Goal: Communication & Community: Answer question/provide support

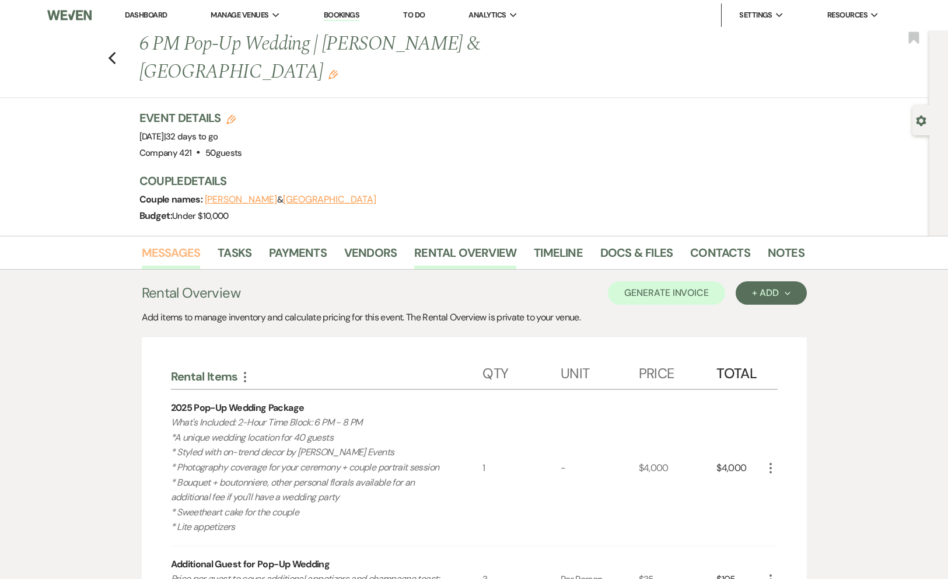
click at [181, 243] on link "Messages" at bounding box center [171, 256] width 59 height 26
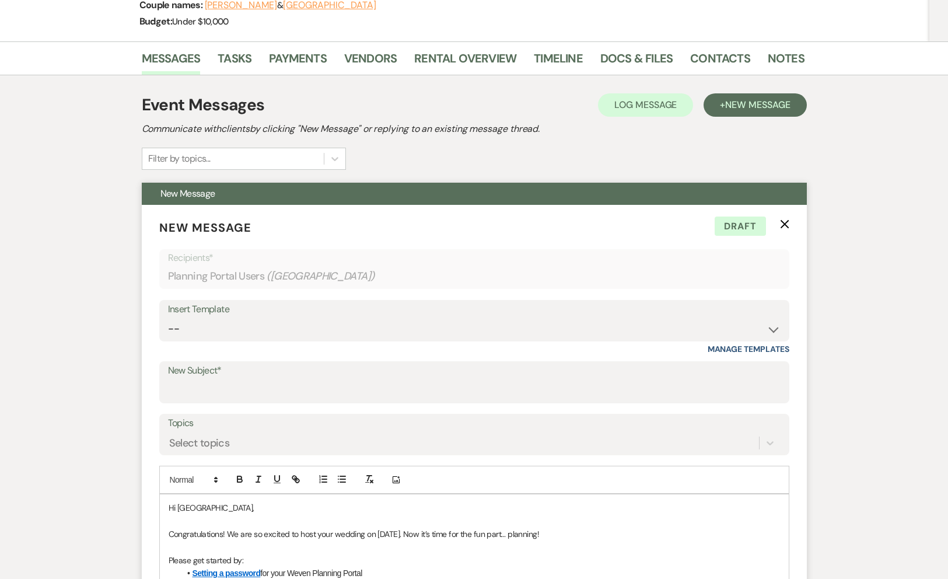
click at [787, 219] on button "X" at bounding box center [784, 224] width 9 height 10
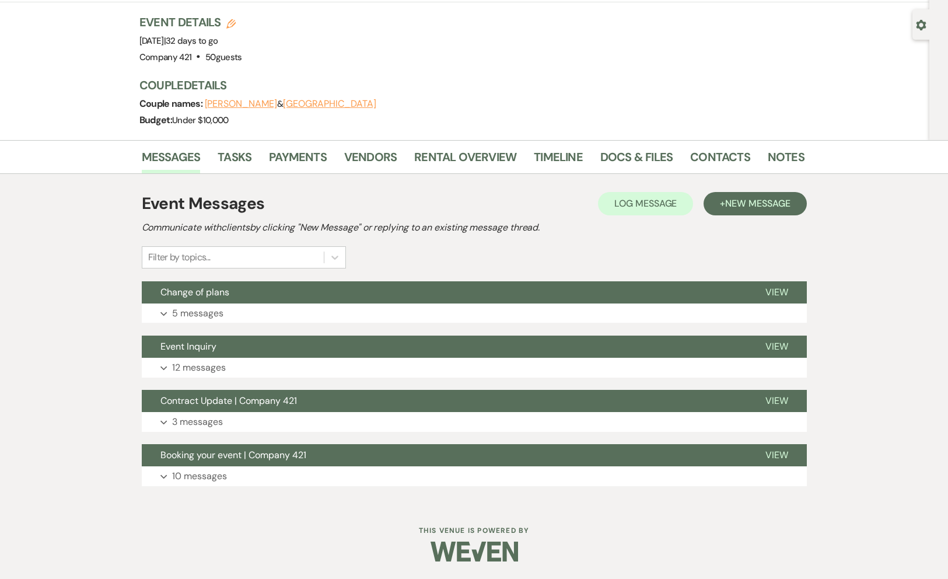
scroll to position [68, 0]
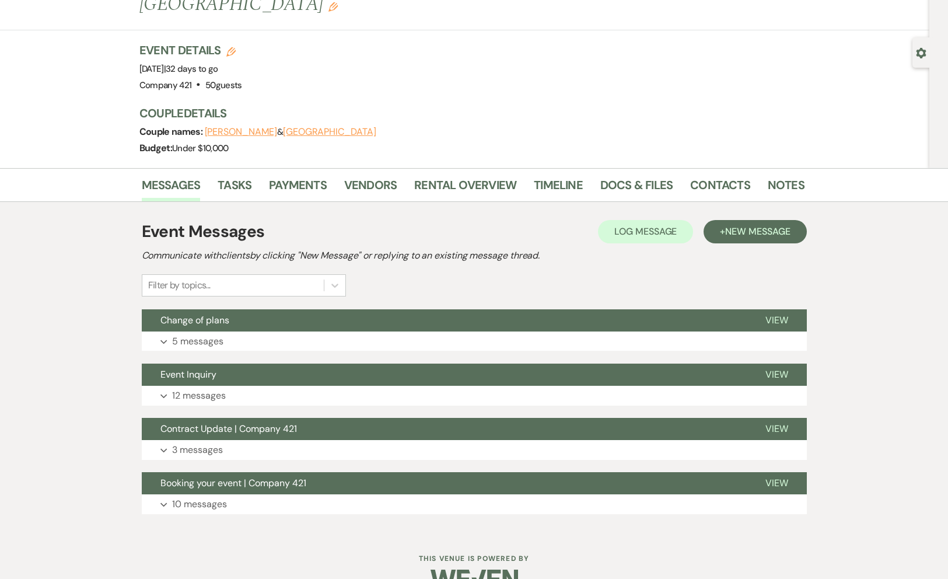
click at [518, 327] on div "Event Messages Log Log Message + New Message Communicate with clients by clicki…" at bounding box center [474, 366] width 665 height 306
click at [514, 331] on button "Expand 5 messages" at bounding box center [474, 341] width 665 height 20
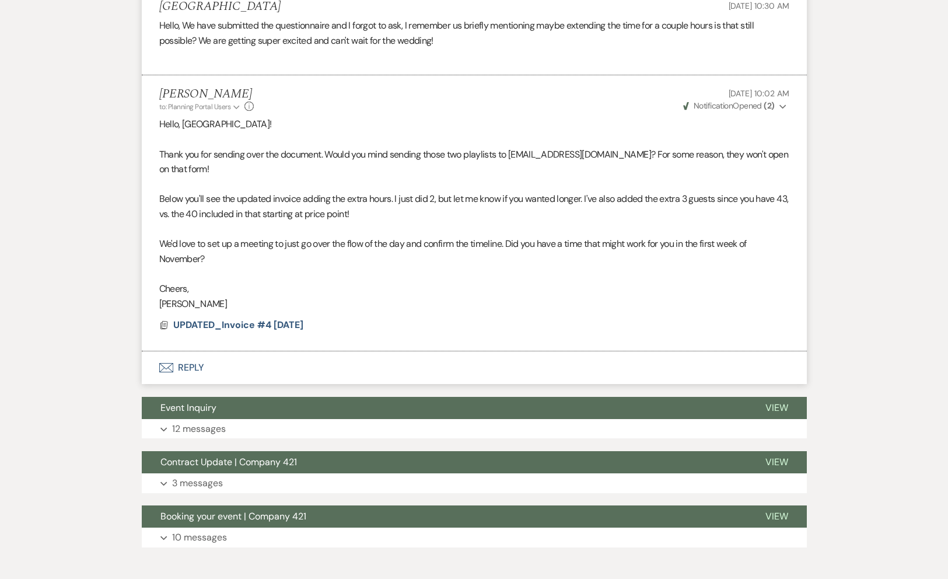
scroll to position [814, 0]
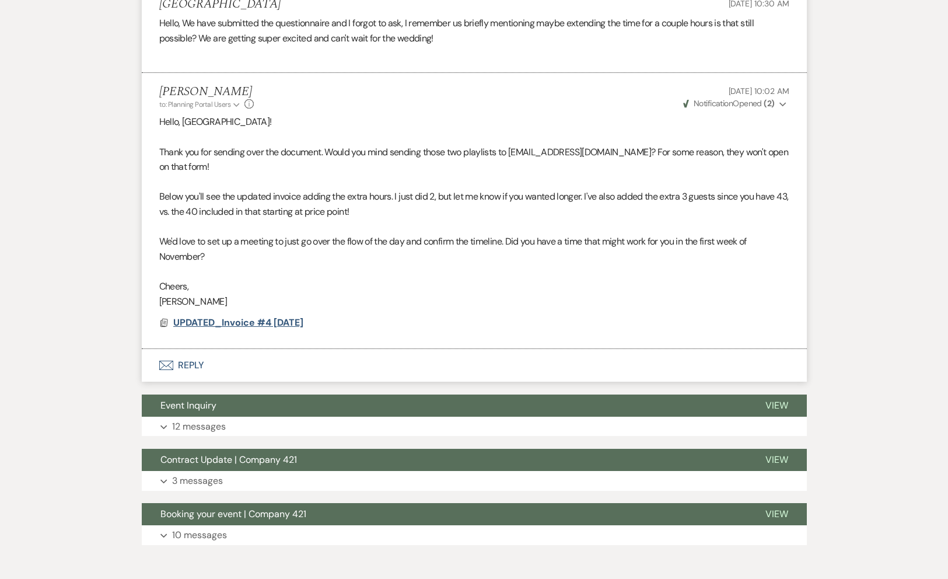
click at [212, 316] on span "UPDATED_Invoice #4 [DATE]" at bounding box center [238, 322] width 130 height 12
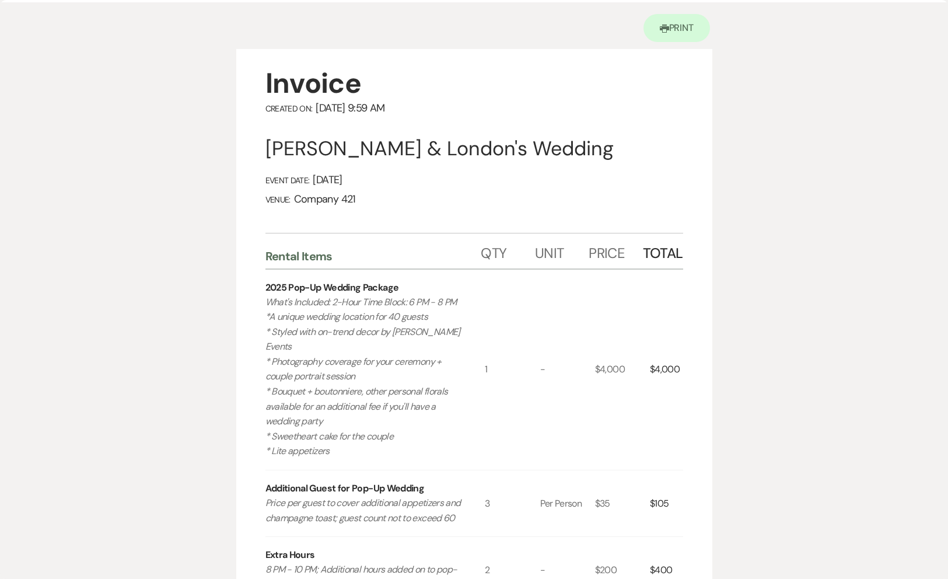
scroll to position [0, 0]
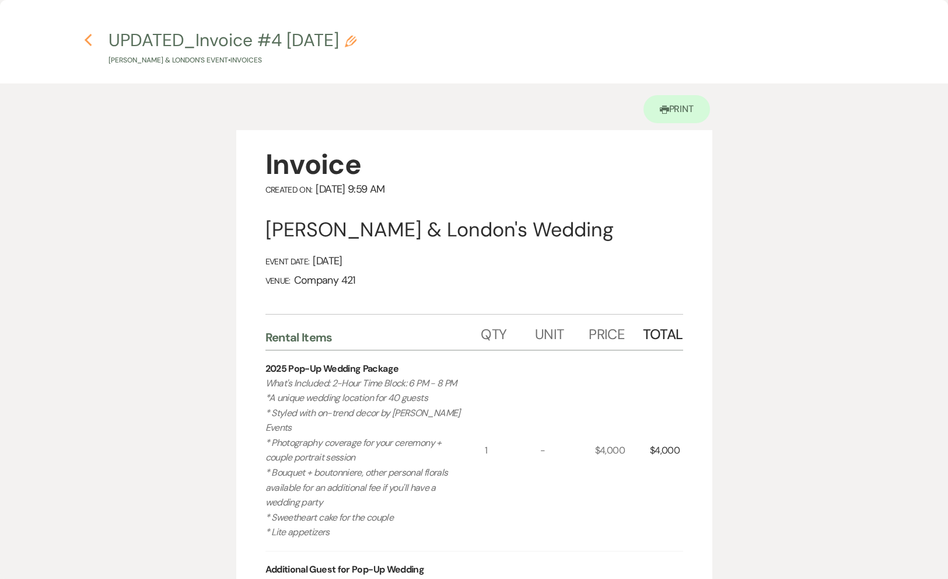
click at [87, 40] on icon "Previous" at bounding box center [88, 40] width 9 height 14
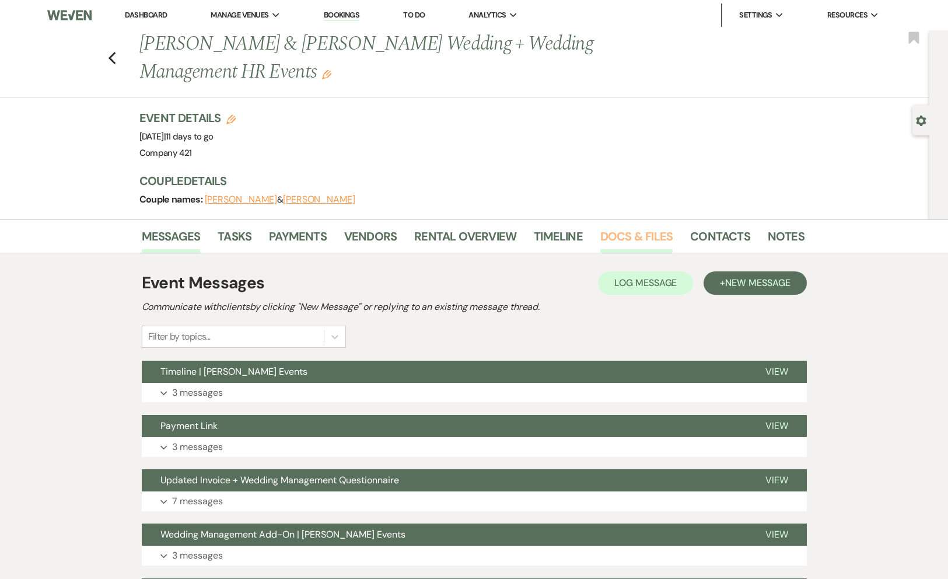
click at [631, 235] on link "Docs & Files" at bounding box center [636, 240] width 72 height 26
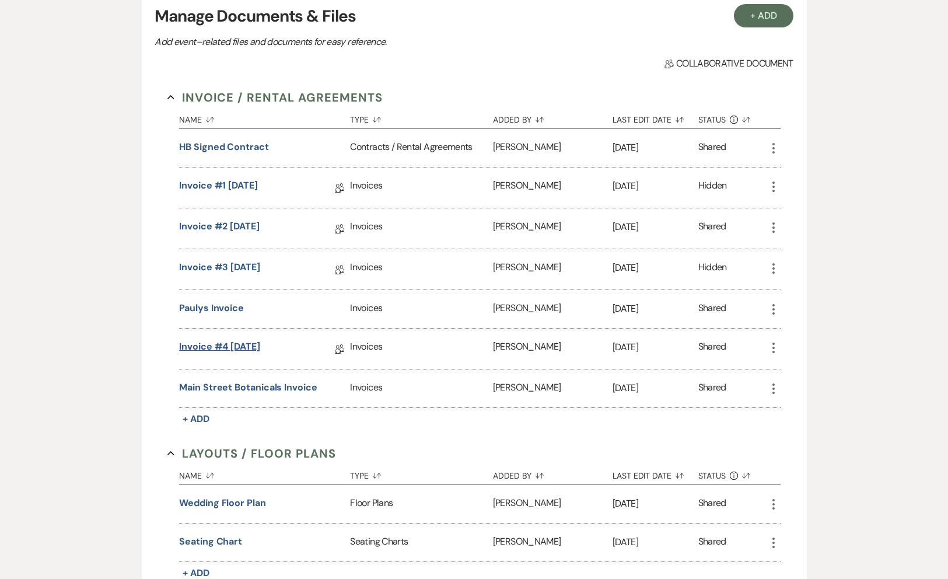
scroll to position [289, 0]
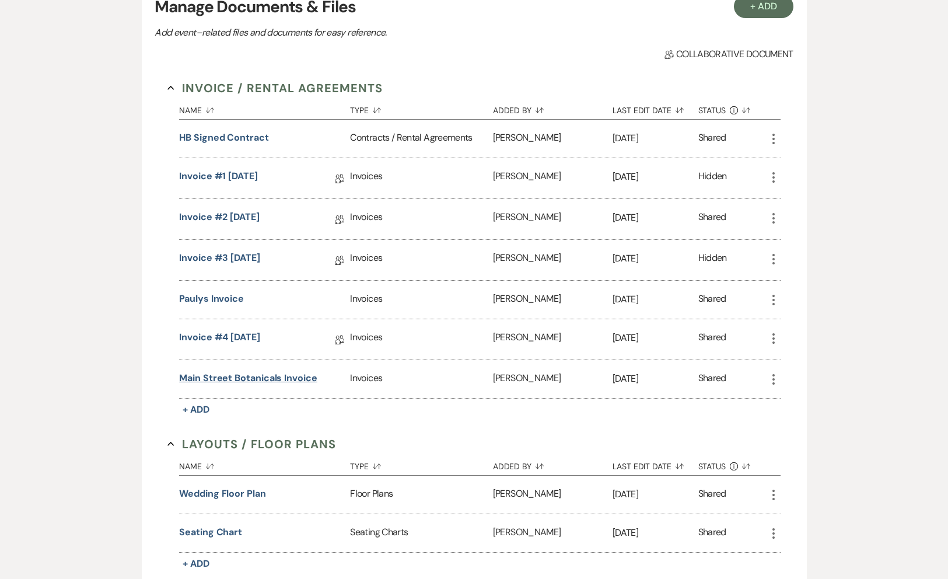
click at [236, 378] on button "Main Street Botanicals Invoice" at bounding box center [248, 378] width 138 height 14
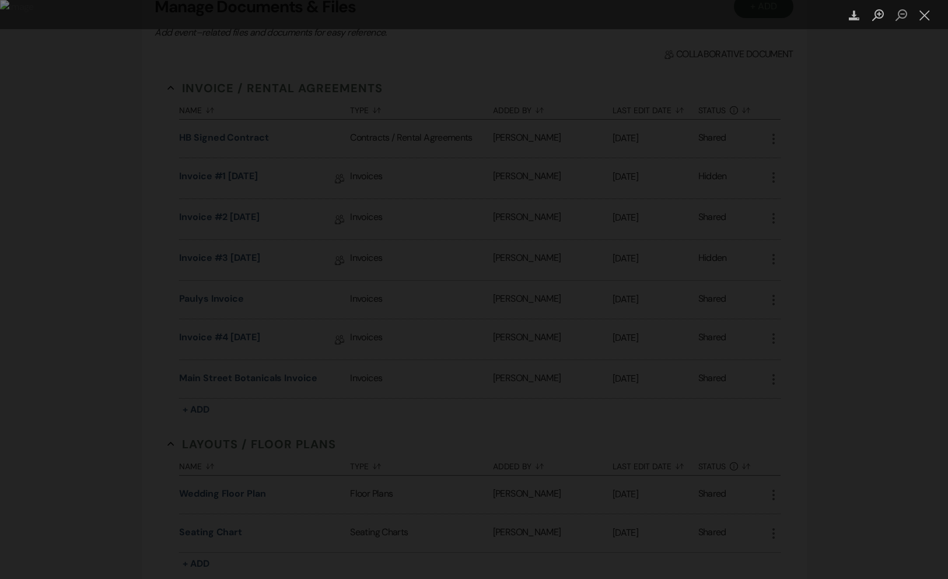
click at [678, 192] on div "Lightbox" at bounding box center [474, 289] width 948 height 579
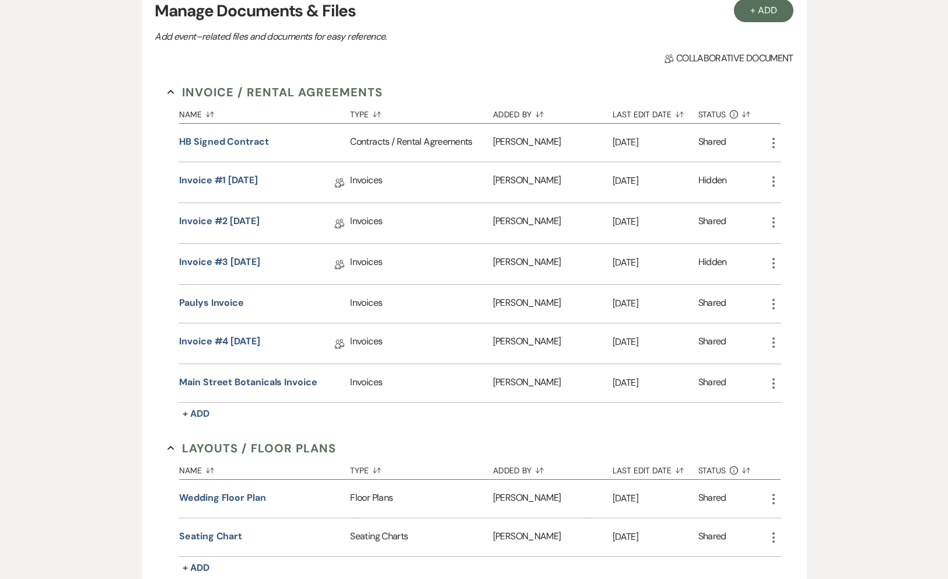
scroll to position [0, 0]
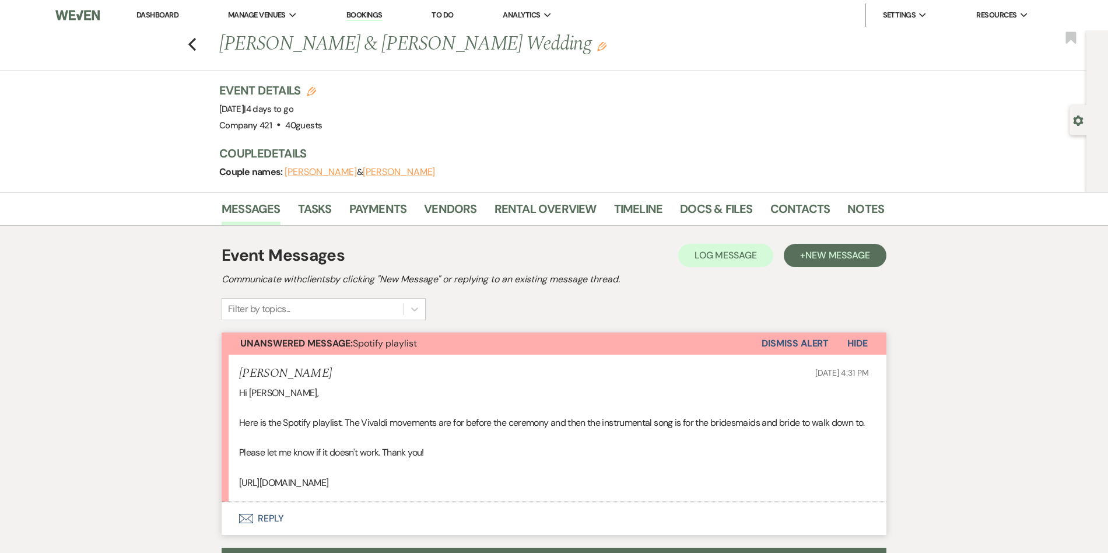
click at [346, 490] on p "https://open.spotify.com/playlist/6anve7IP8D0ySab6bDrhtZ?si=rPs28neLQkiYb8X-gD3…" at bounding box center [554, 482] width 630 height 15
copy li "https://open.spotify.com/playlist/6anve7IP8D0ySab6bDrhtZ?si=rPs28neLQkiYb8X-gD3…"
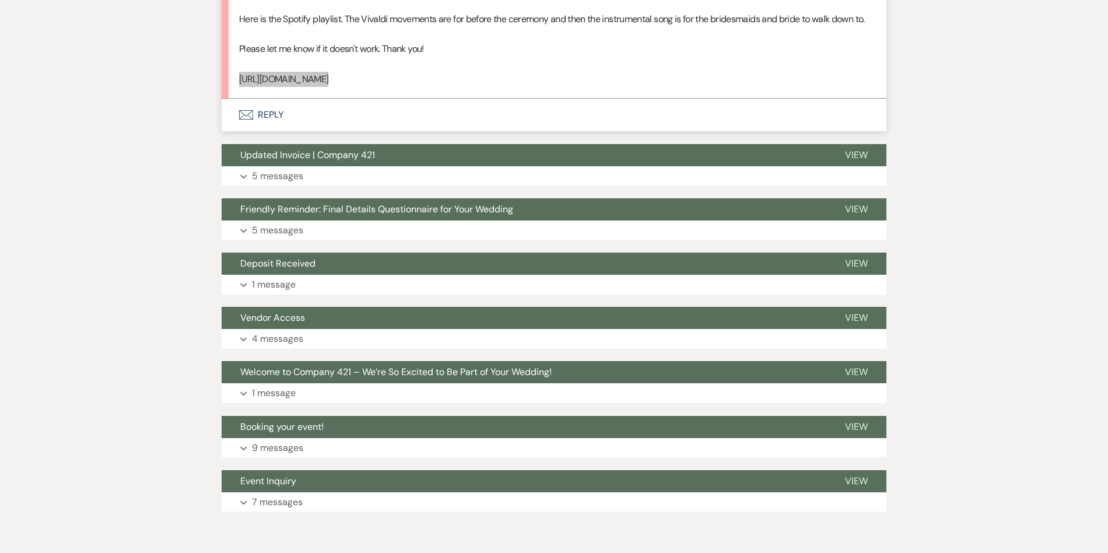
scroll to position [386, 0]
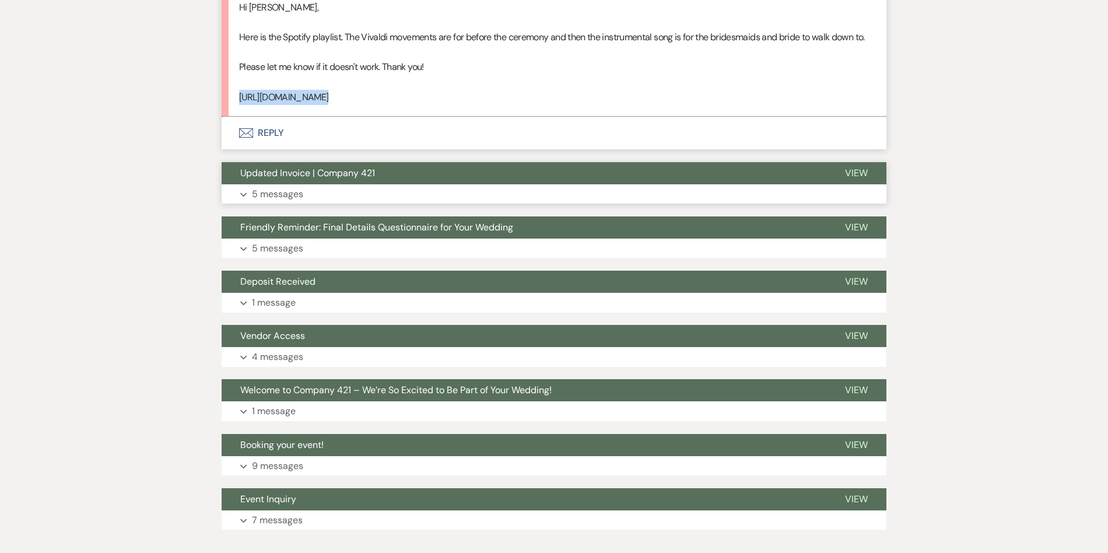
click at [295, 202] on p "5 messages" at bounding box center [277, 194] width 51 height 15
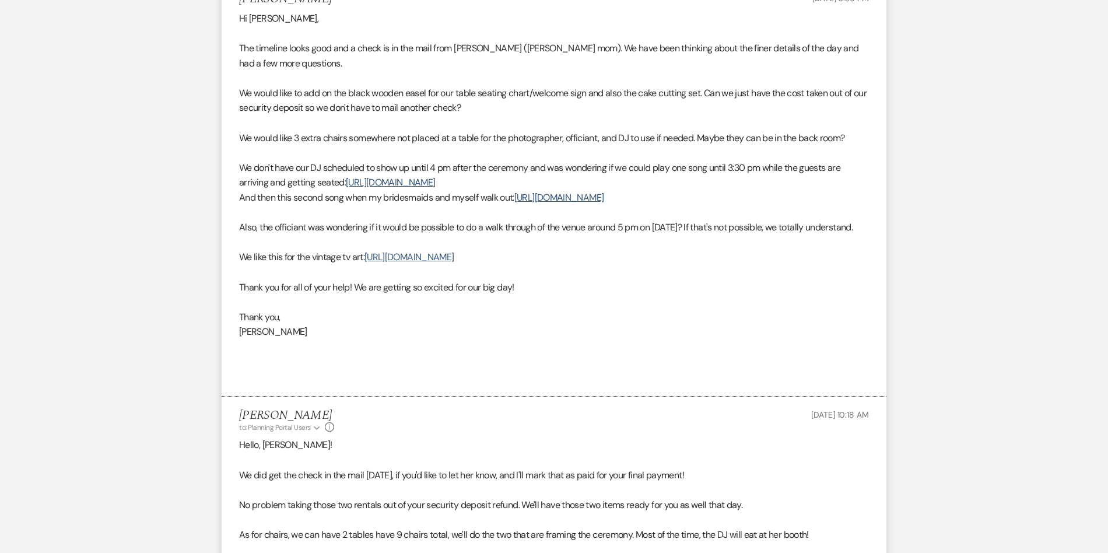
scroll to position [1095, 0]
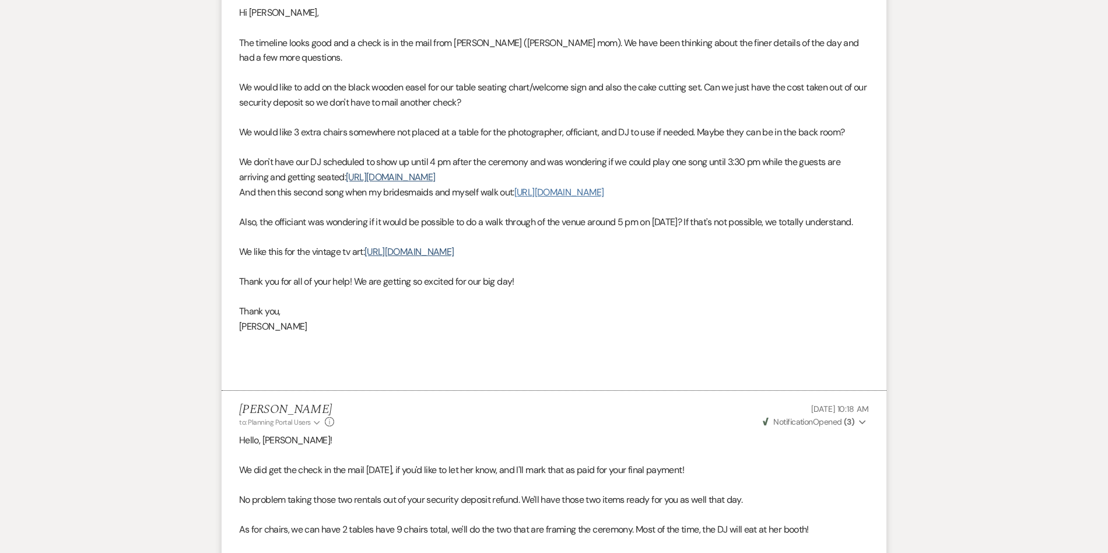
click at [514, 198] on link "https://www.youtube.com/watch?v=AZzoLOqL6HQ&list=RDAZzoLOqL6HQ&start_radio=1" at bounding box center [558, 192] width 89 height 12
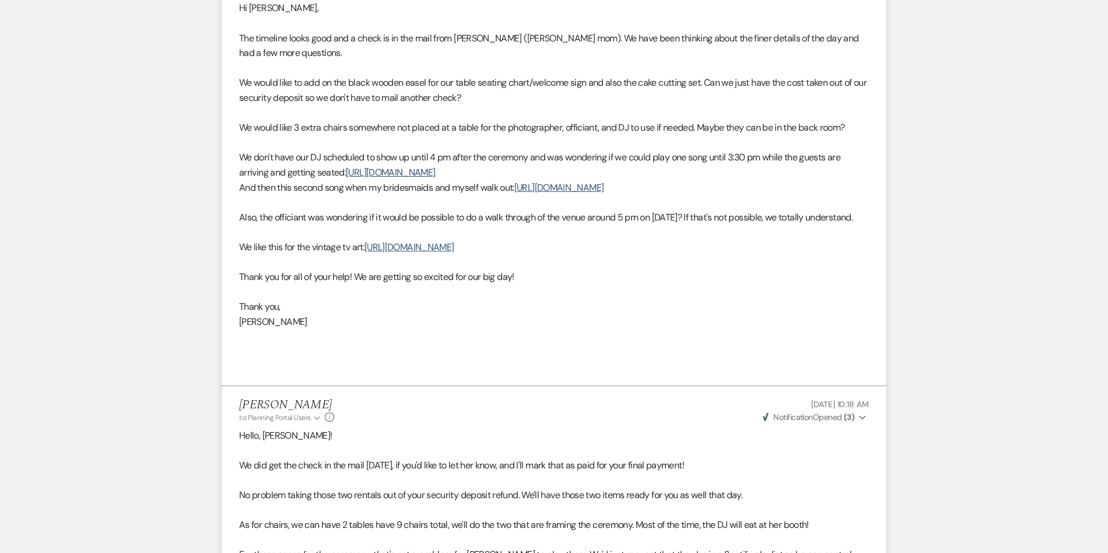
scroll to position [1101, 0]
click at [423, 251] on link "https://www.youtube.com/watch?v=I9iGiD8VC1U" at bounding box center [409, 245] width 89 height 12
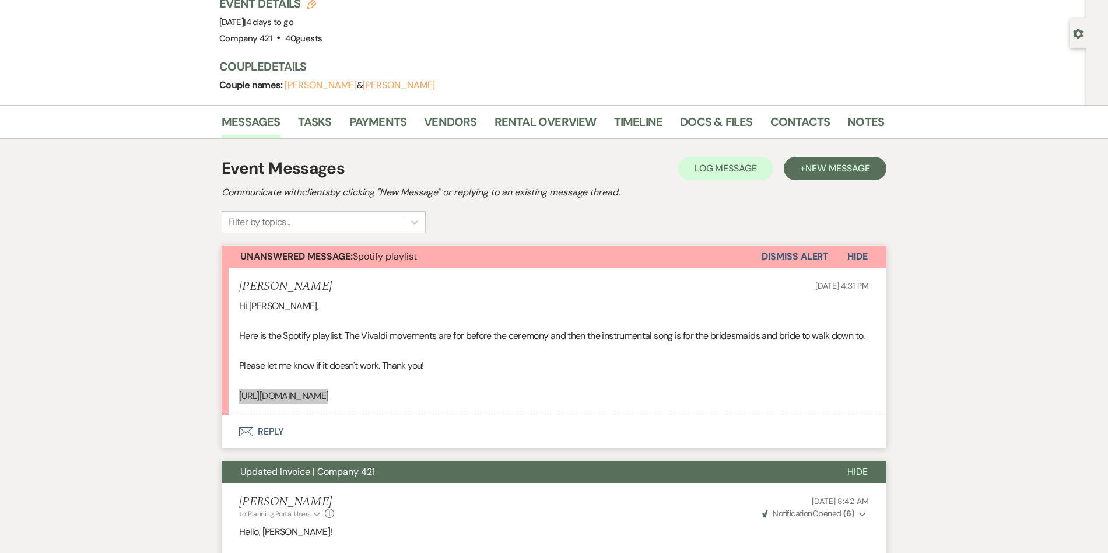
scroll to position [120, 0]
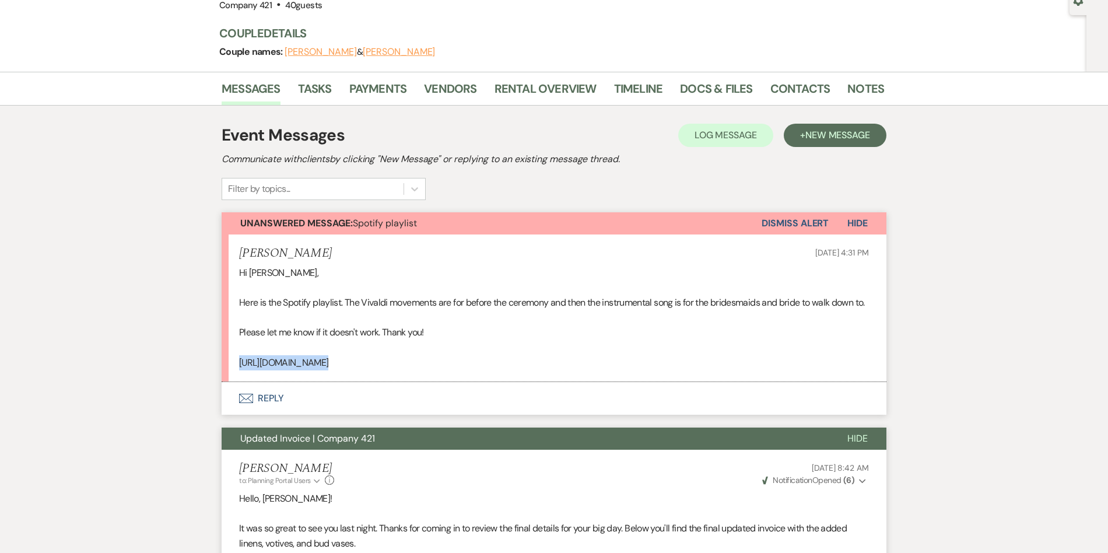
click at [271, 415] on button "Envelope Reply" at bounding box center [554, 398] width 665 height 33
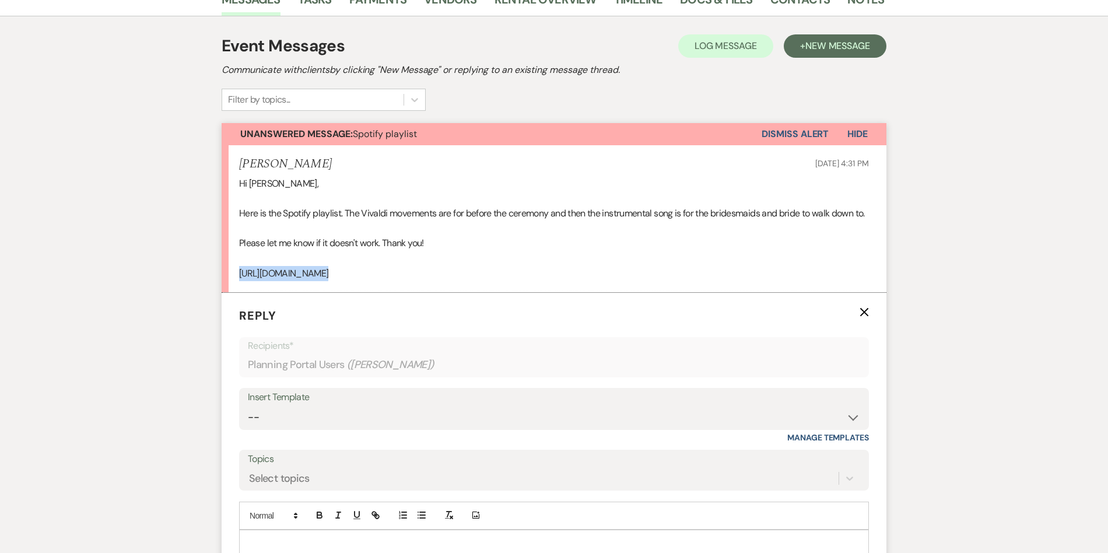
scroll to position [302, 0]
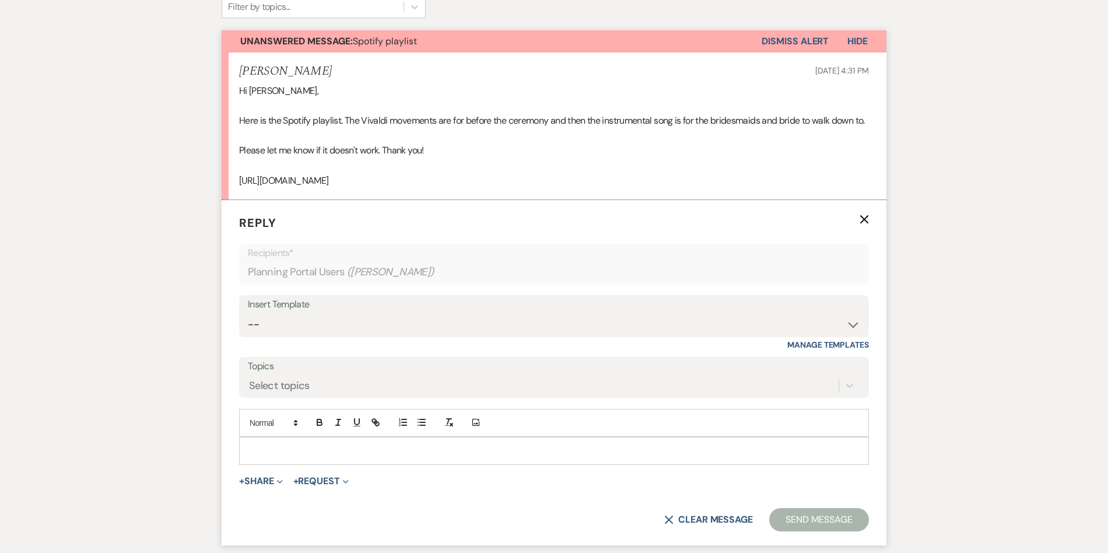
click at [279, 457] on p at bounding box center [553, 450] width 611 height 13
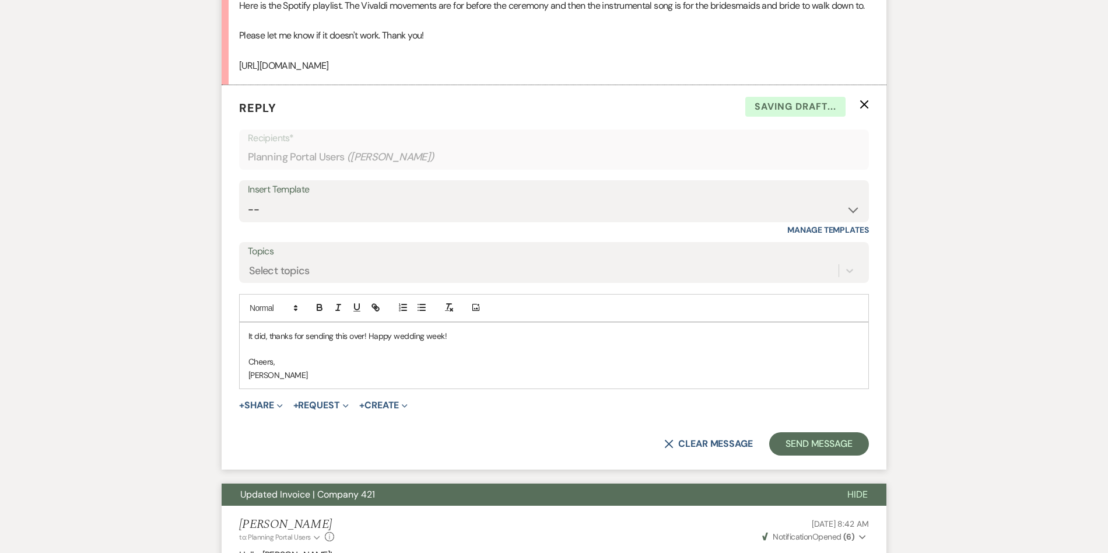
scroll to position [428, 0]
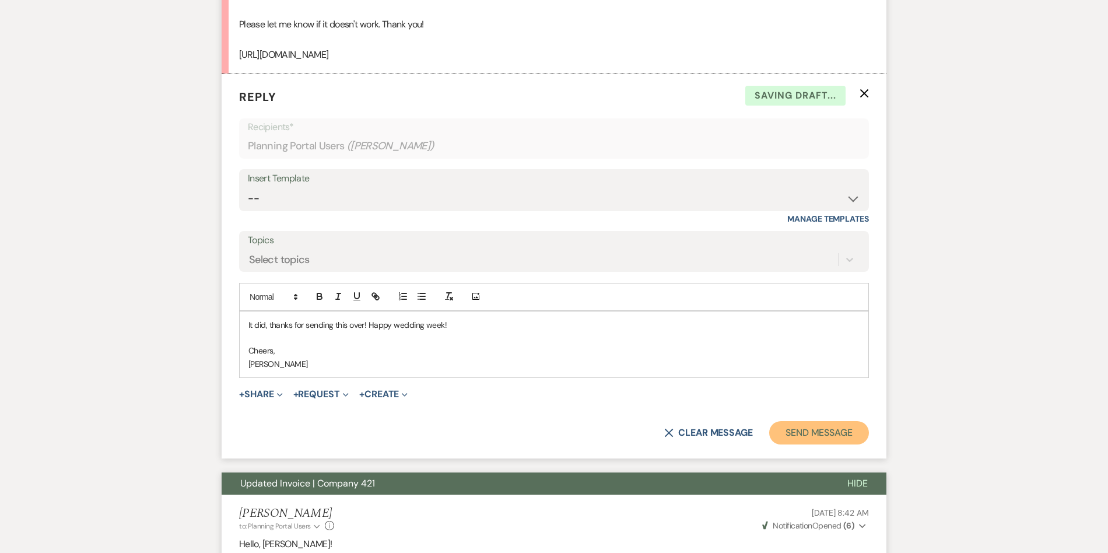
click at [821, 444] on button "Send Message" at bounding box center [819, 432] width 100 height 23
